Goal: Book appointment/travel/reservation

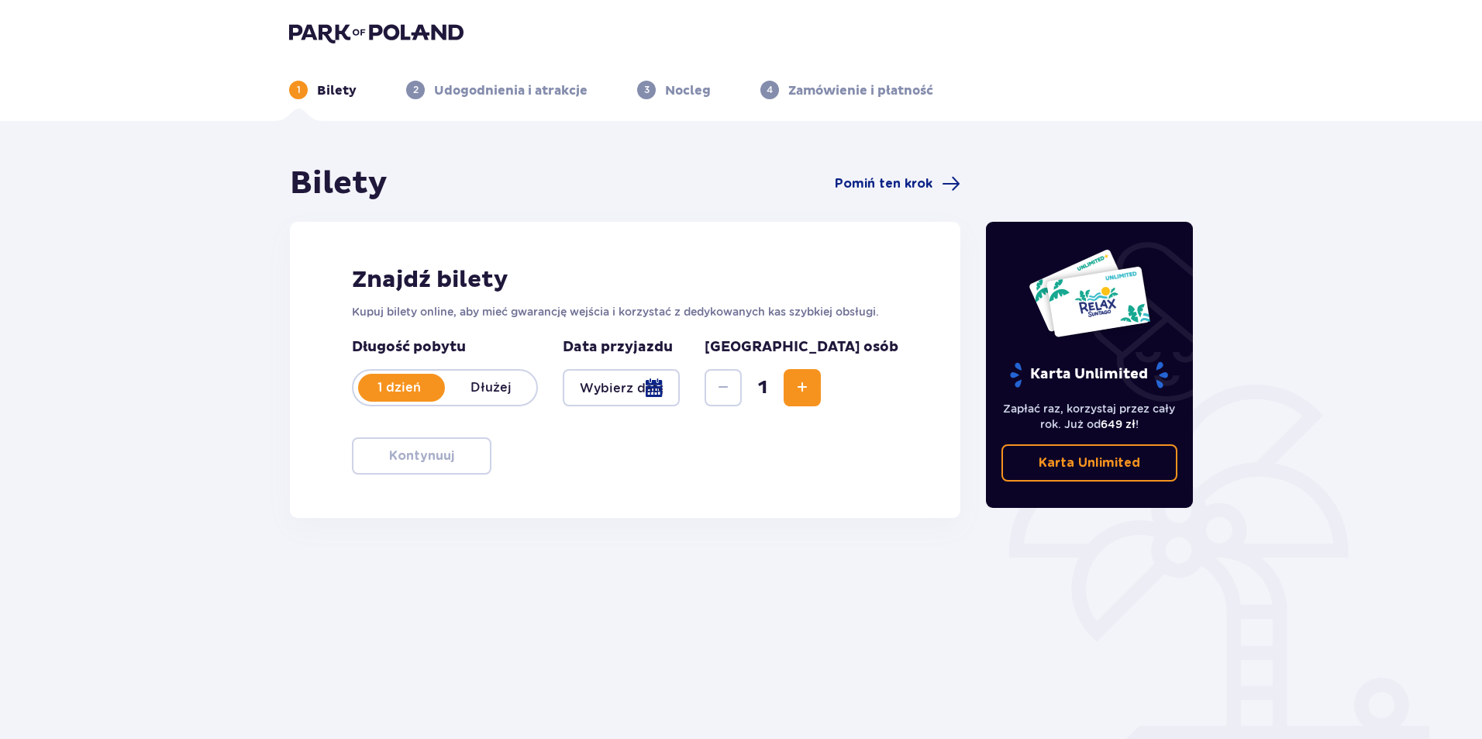
click at [584, 394] on div at bounding box center [621, 387] width 117 height 37
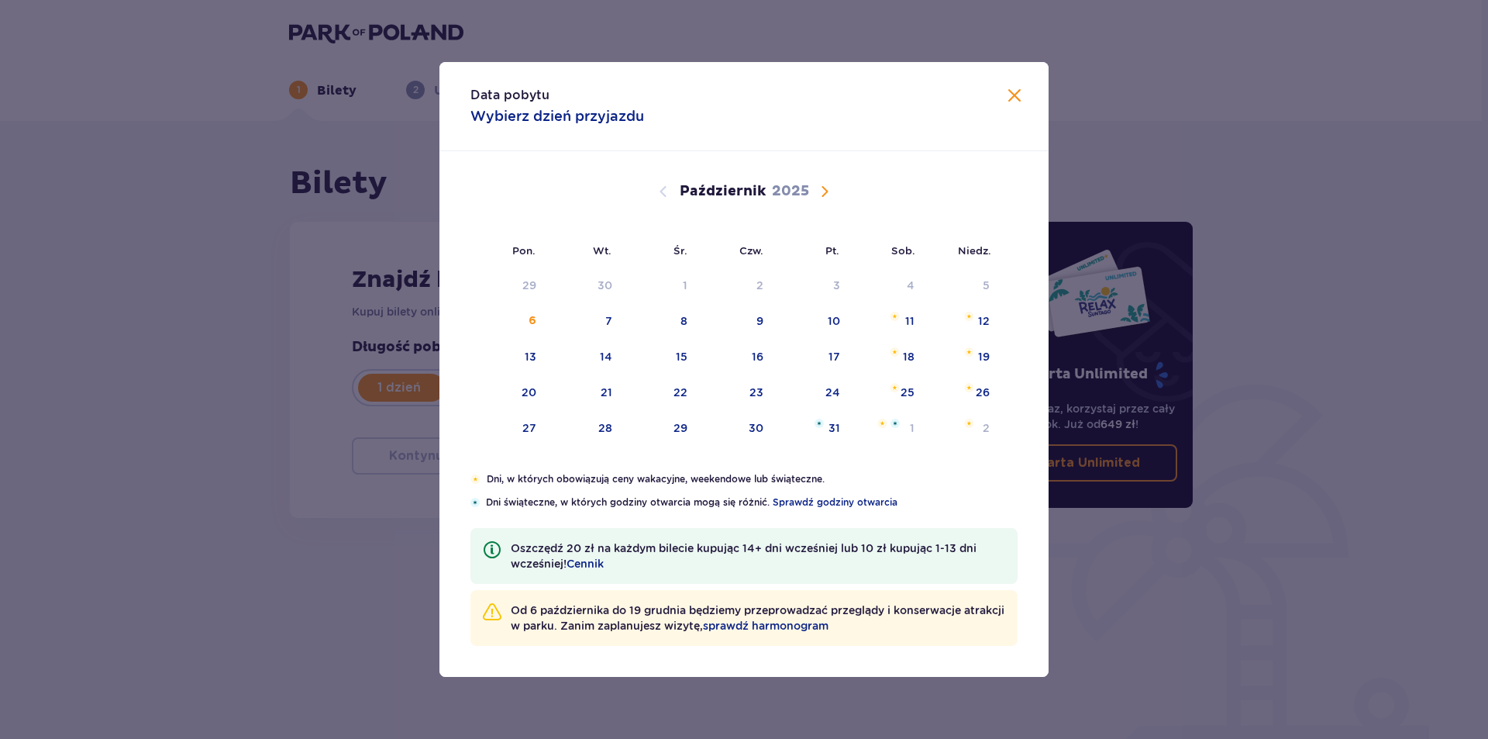
click at [826, 198] on span "Następny miesiąc" at bounding box center [824, 191] width 19 height 19
click at [908, 401] on div "22" at bounding box center [886, 393] width 75 height 34
type input "[DATE]"
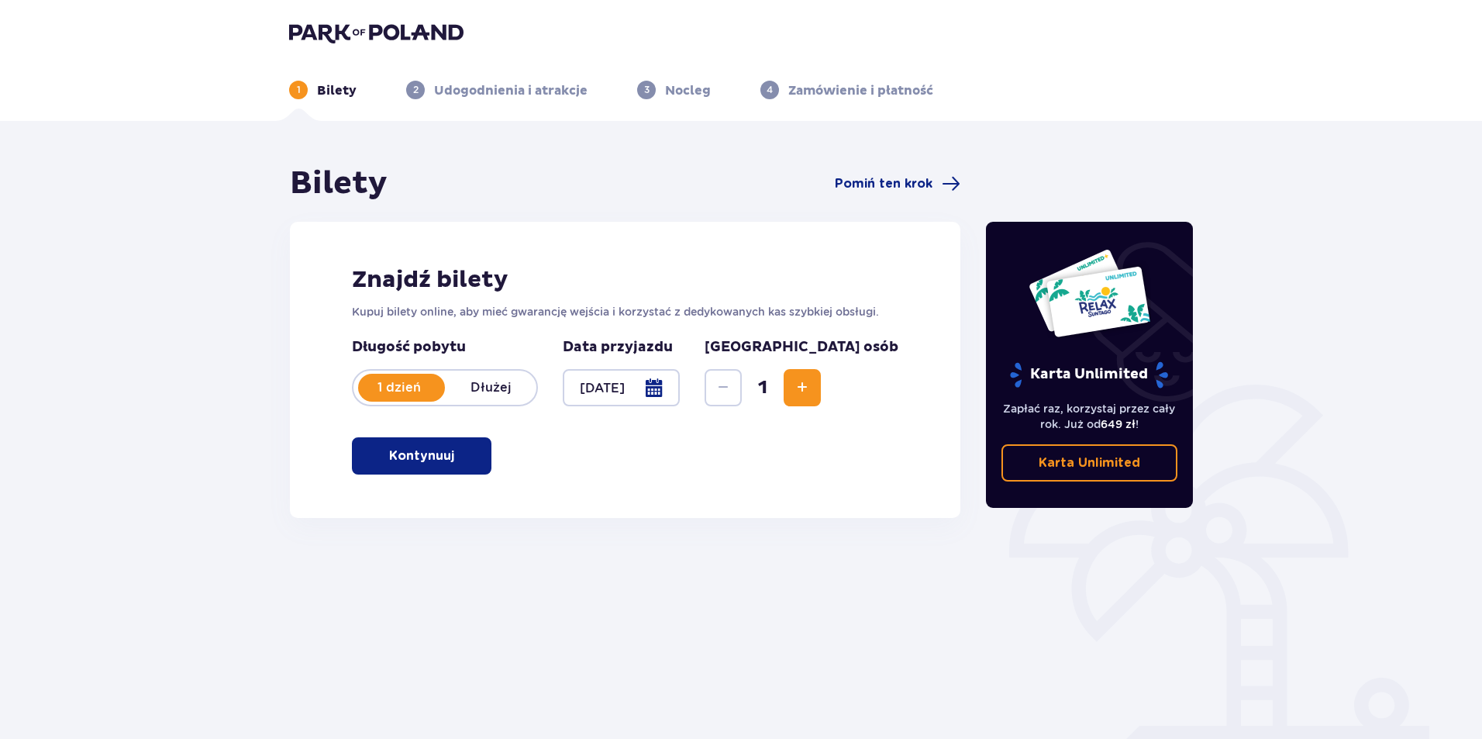
click at [477, 458] on button "Kontynuuj" at bounding box center [421, 455] width 139 height 37
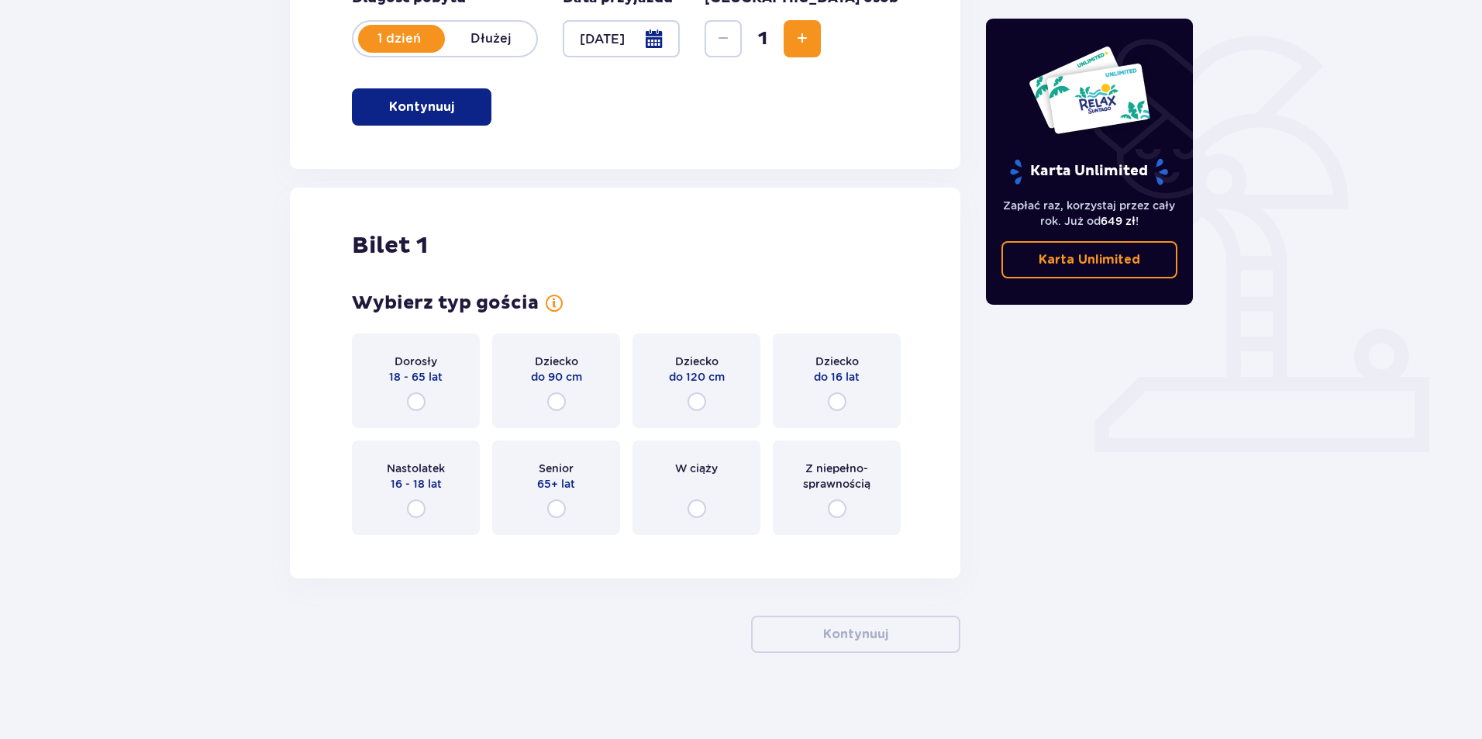
scroll to position [356, 0]
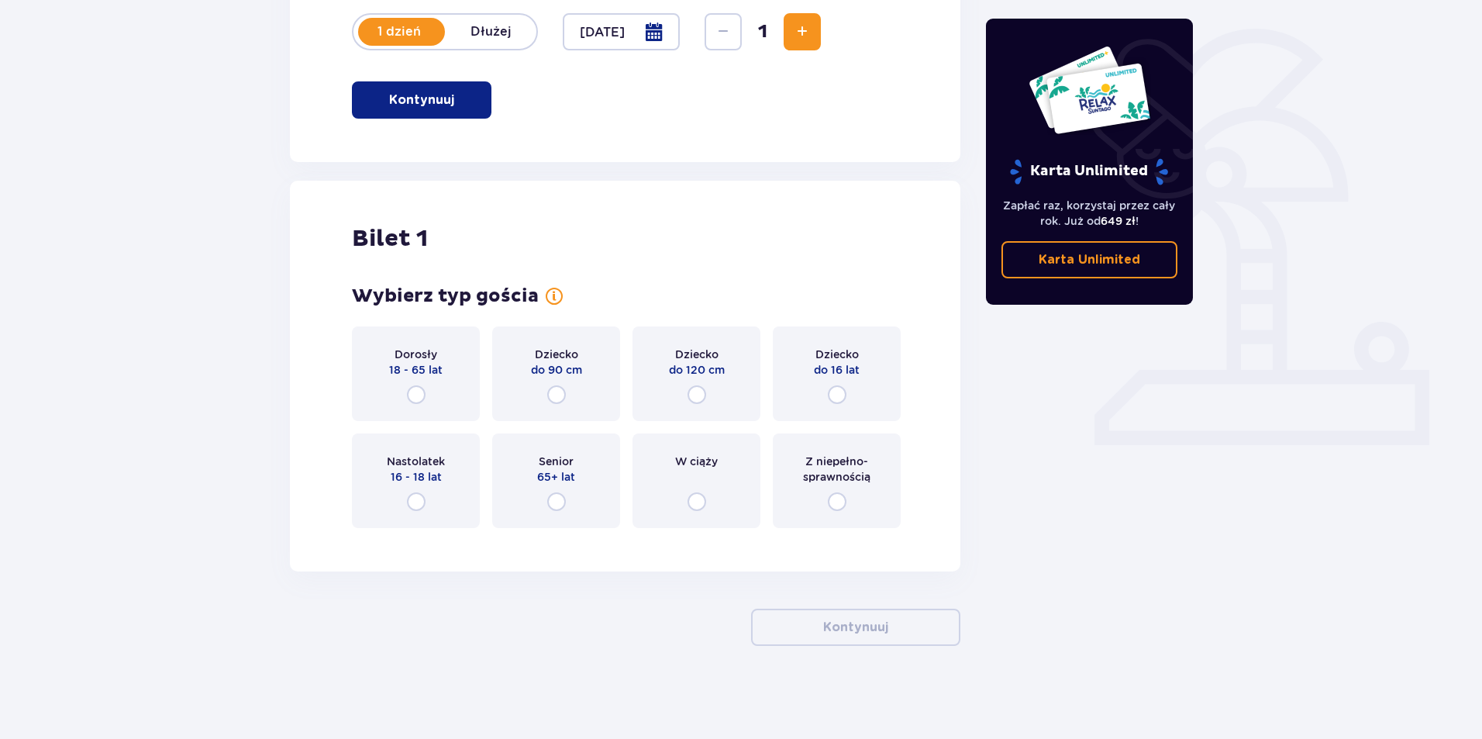
click at [415, 397] on input "radio" at bounding box center [416, 394] width 19 height 19
radio input "true"
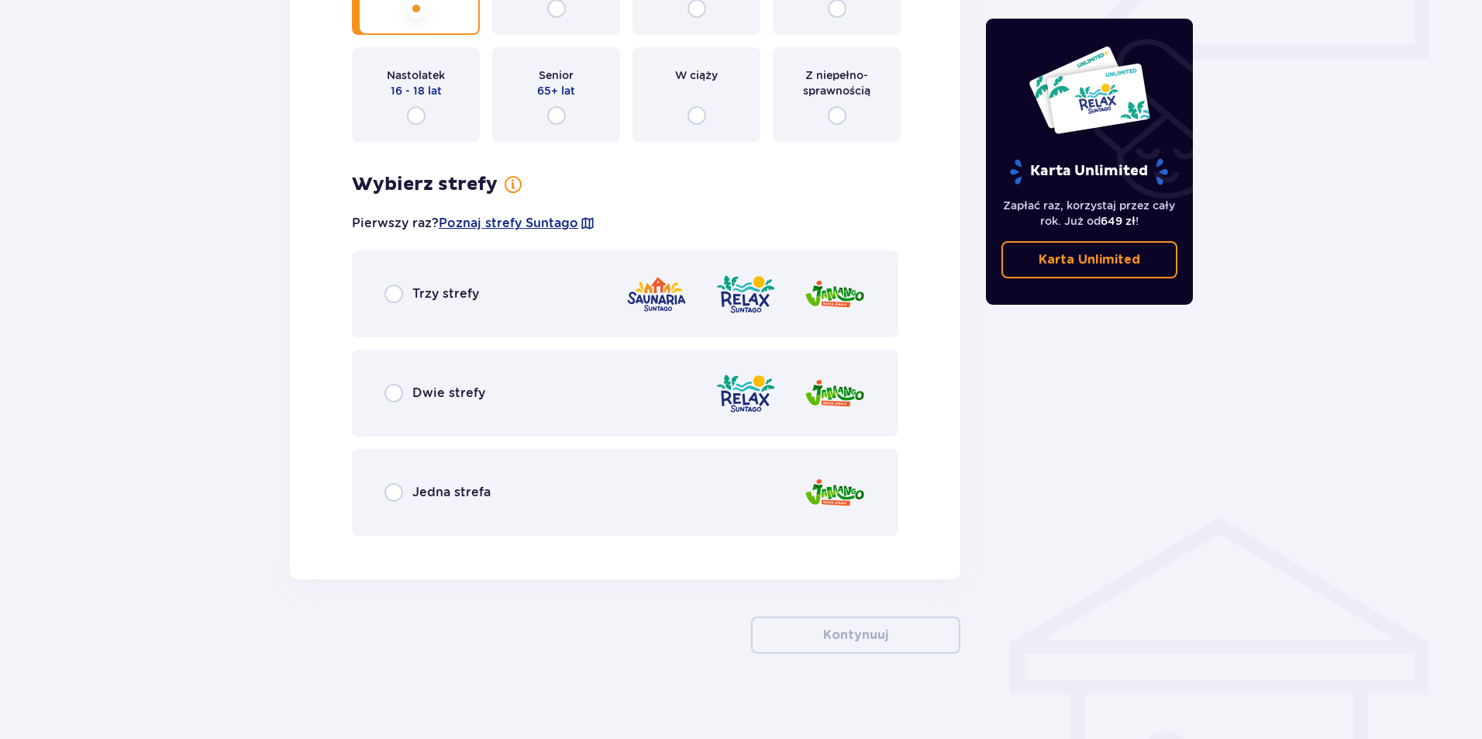
scroll to position [749, 0]
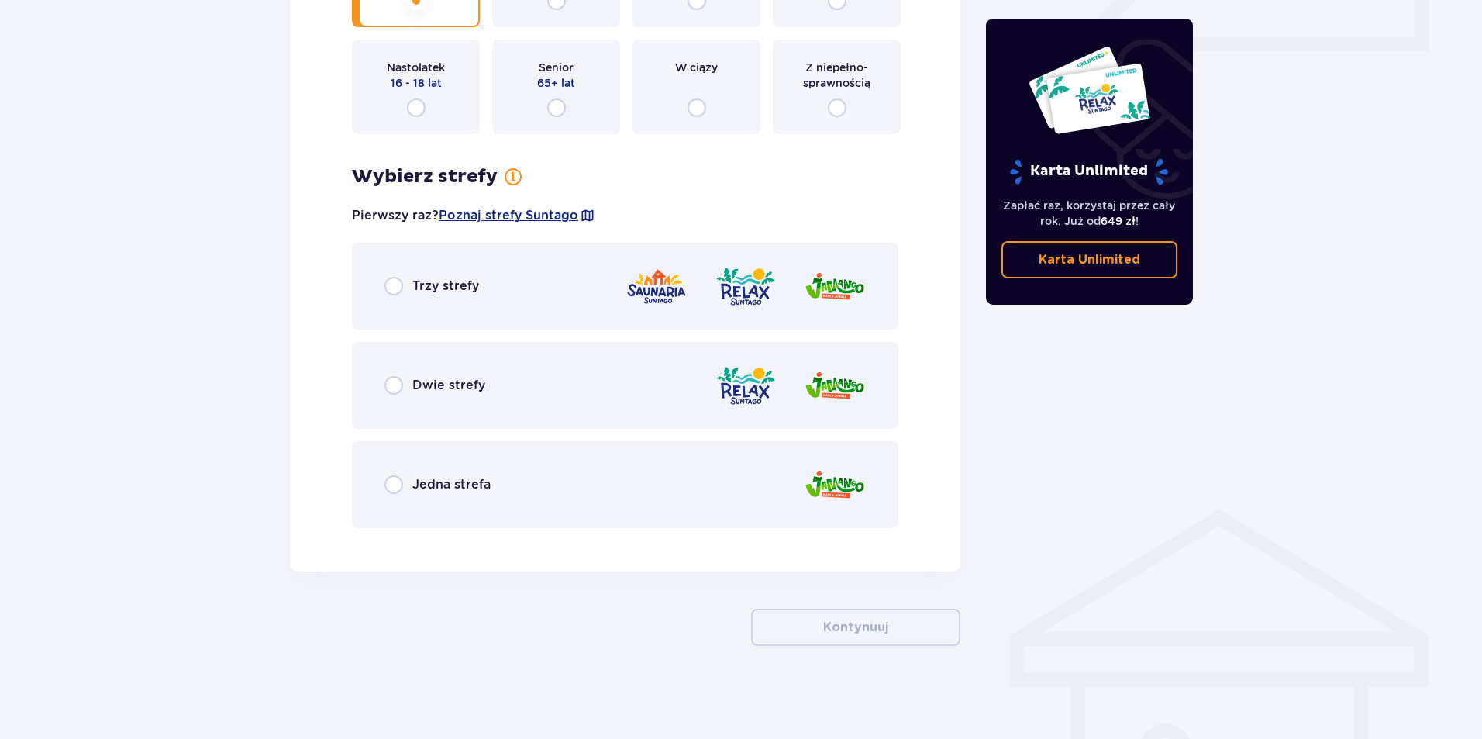
click at [391, 295] on input "radio" at bounding box center [393, 286] width 19 height 19
radio input "true"
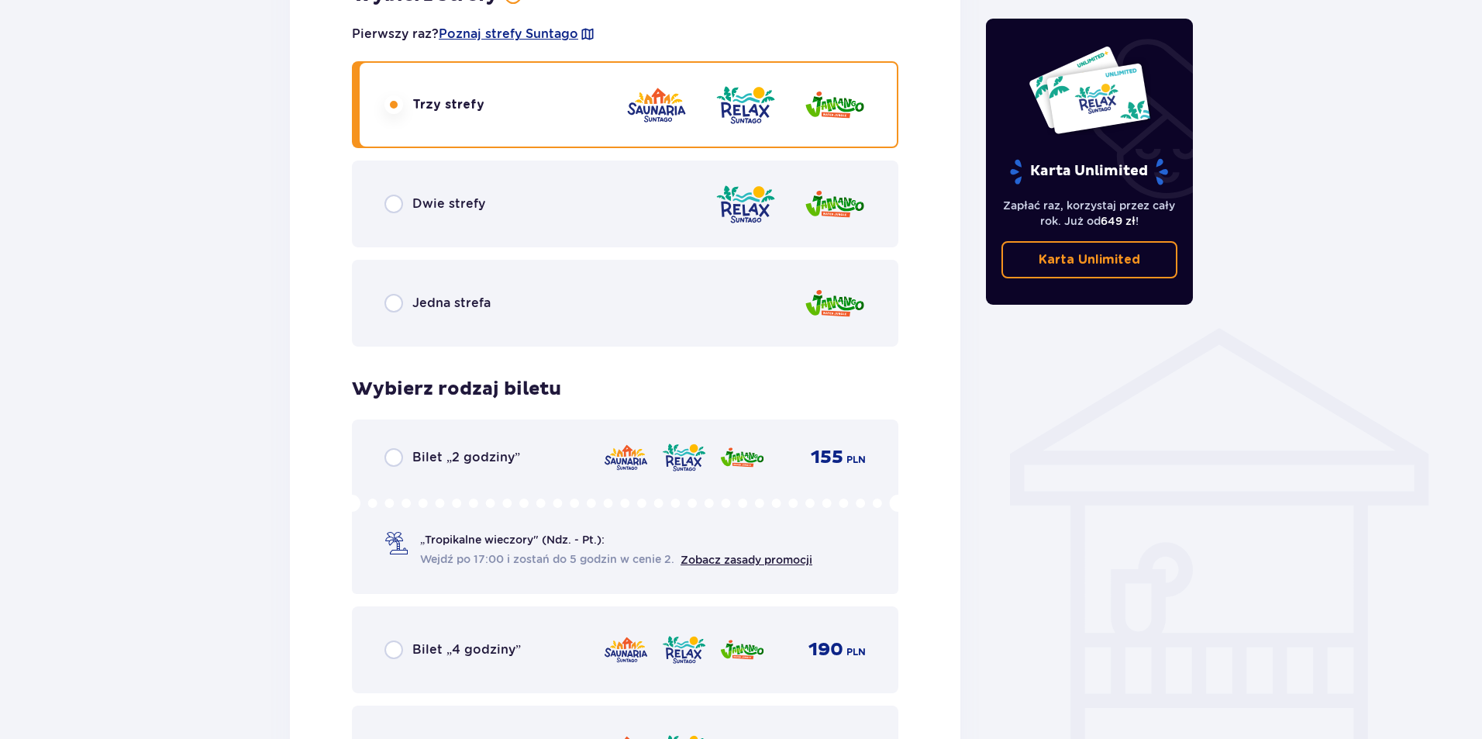
scroll to position [885, 0]
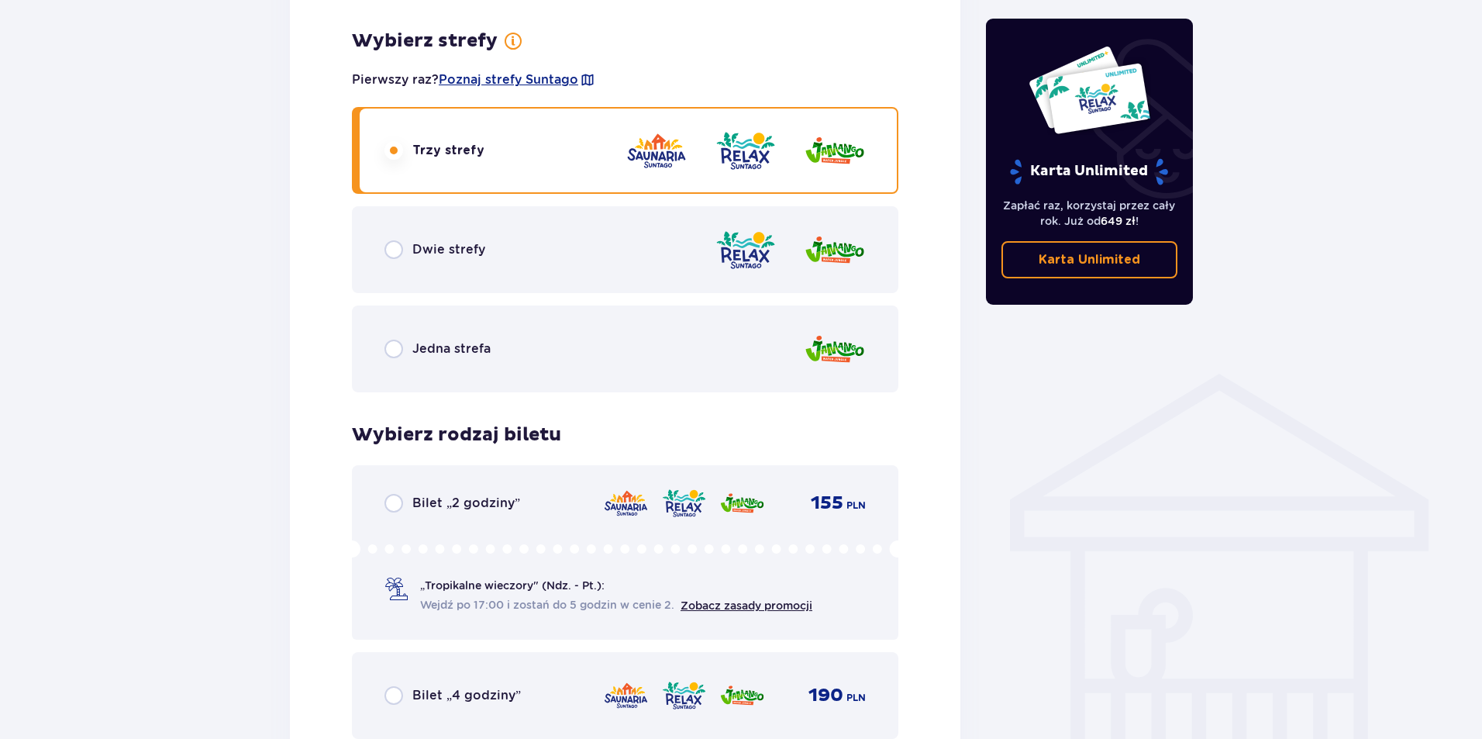
click at [402, 256] on input "radio" at bounding box center [393, 249] width 19 height 19
radio input "true"
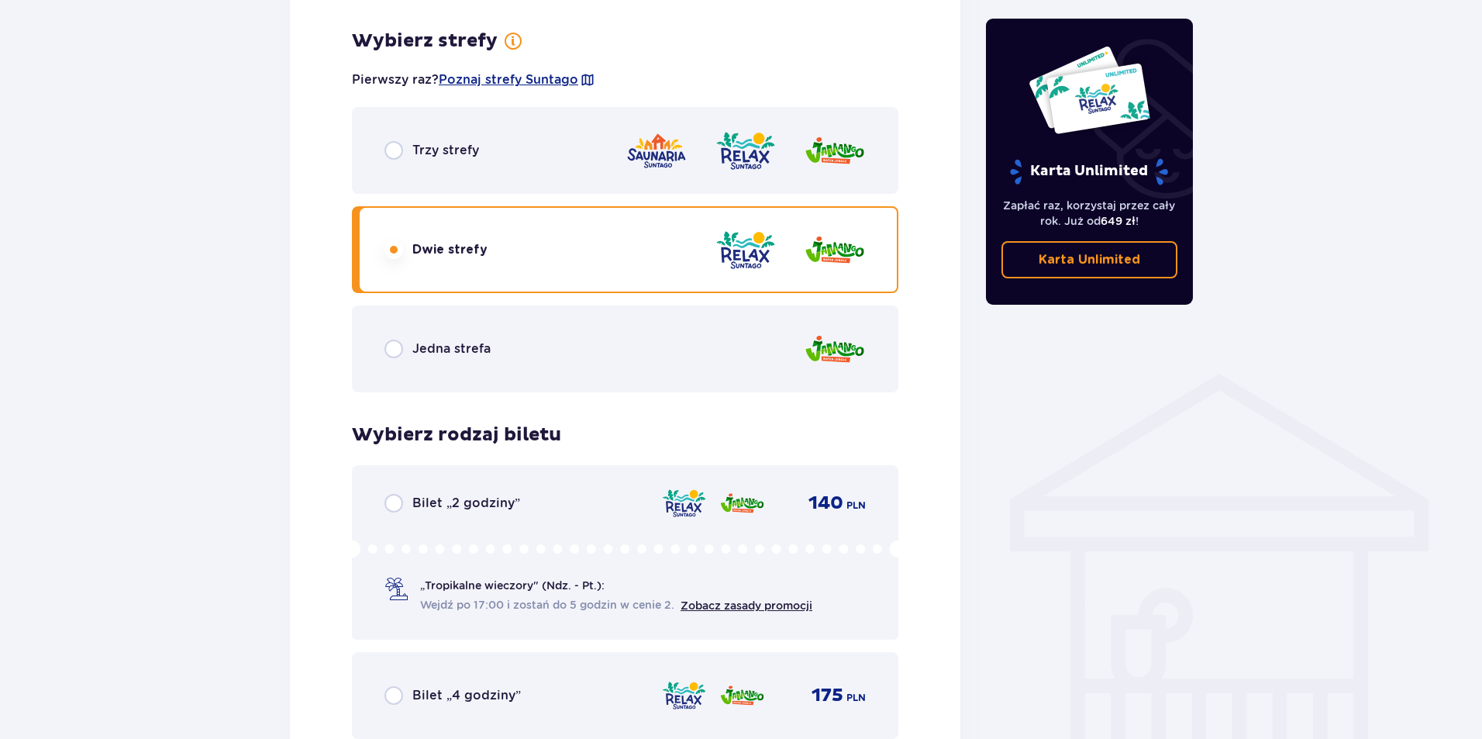
click at [386, 154] on input "radio" at bounding box center [393, 150] width 19 height 19
radio input "true"
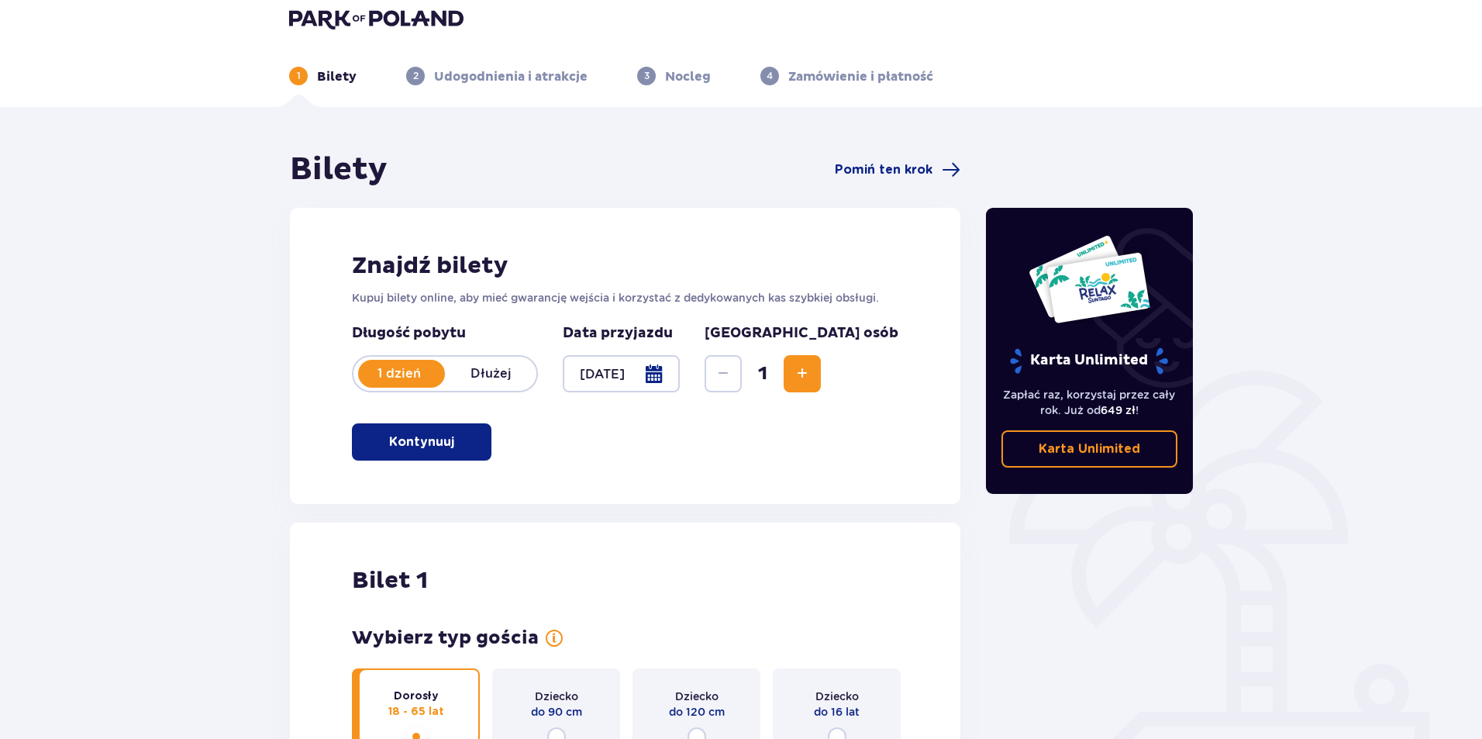
scroll to position [0, 0]
